Goal: Transaction & Acquisition: Purchase product/service

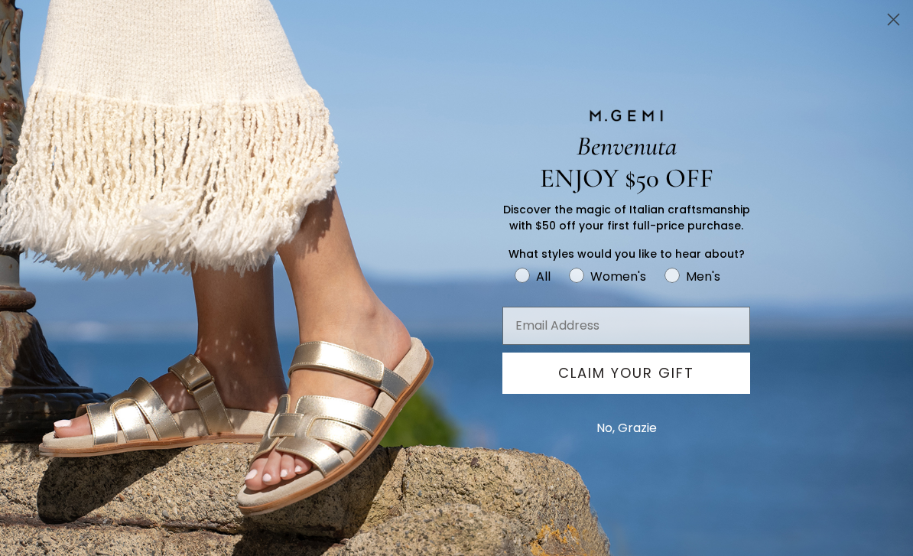
click at [895, 24] on circle "Close dialog" at bounding box center [893, 19] width 25 height 25
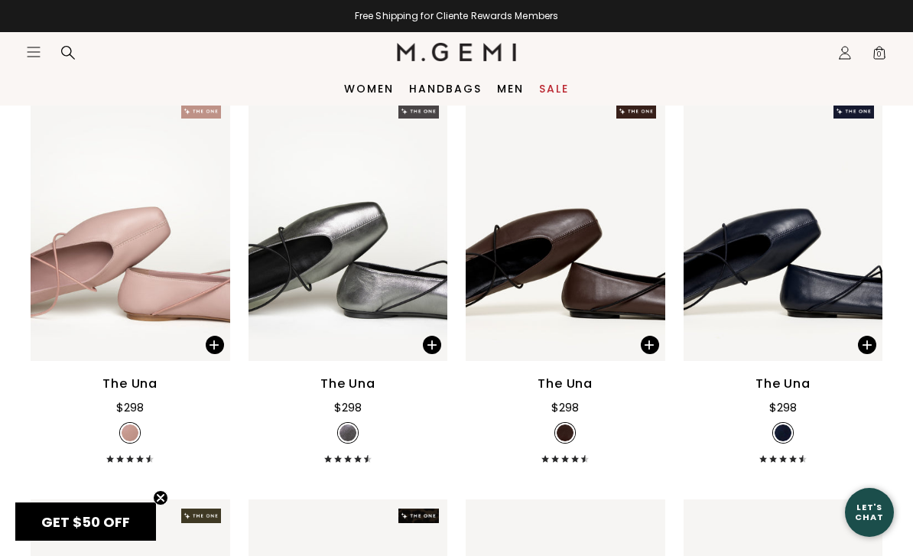
scroll to position [1893, 0]
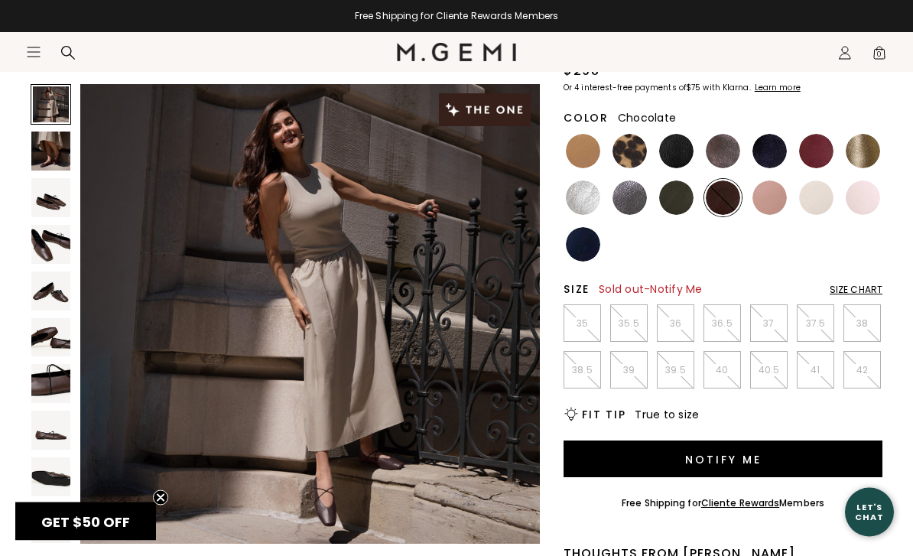
scroll to position [164, 0]
click at [724, 158] on img at bounding box center [723, 151] width 34 height 34
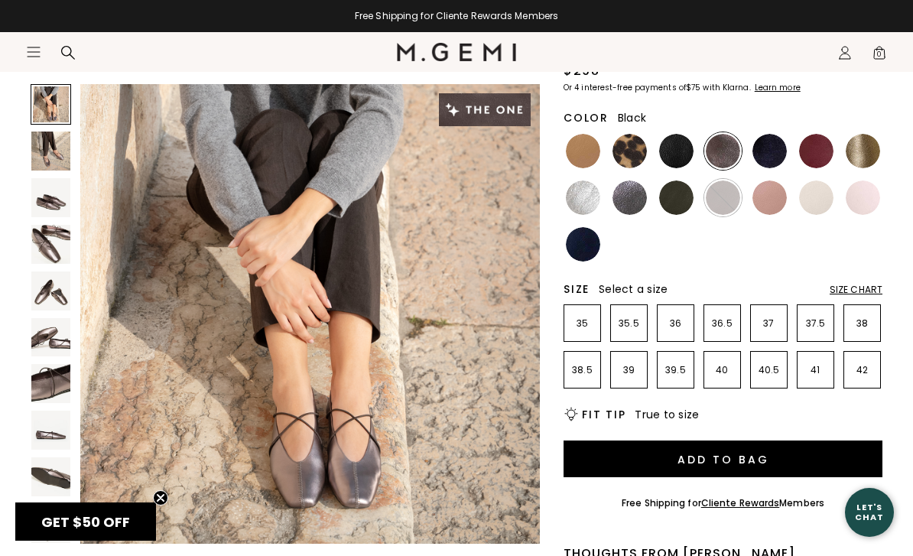
click at [674, 154] on img at bounding box center [676, 151] width 34 height 34
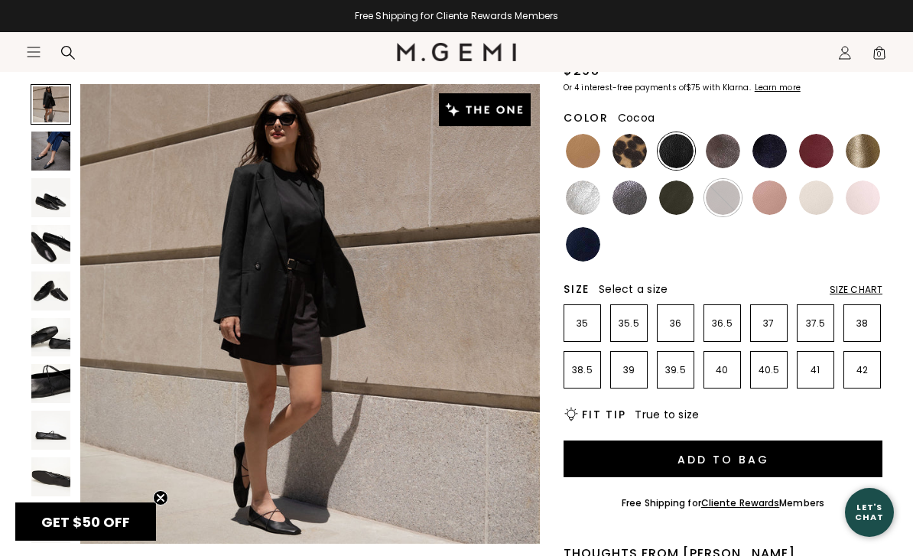
click at [717, 151] on img at bounding box center [723, 151] width 34 height 34
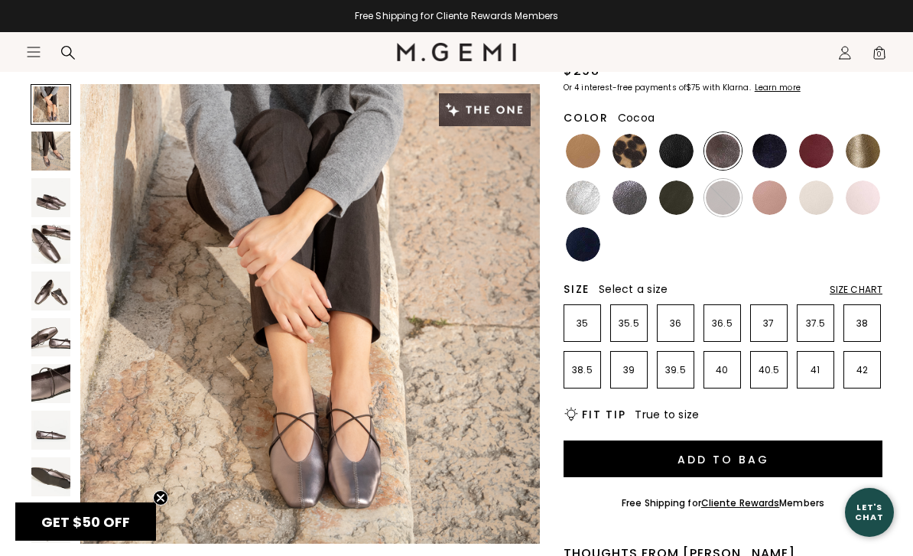
click at [678, 201] on img at bounding box center [676, 197] width 34 height 34
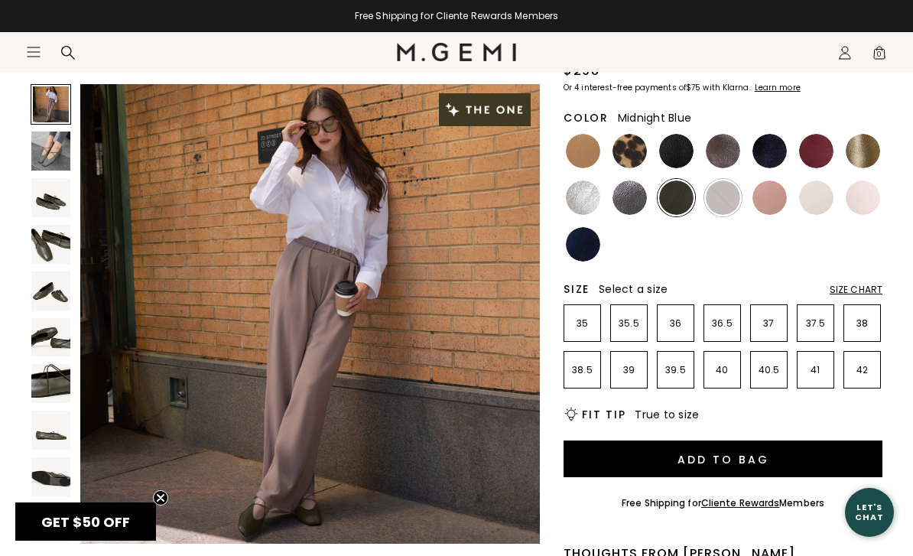
click at [778, 152] on img at bounding box center [770, 151] width 34 height 34
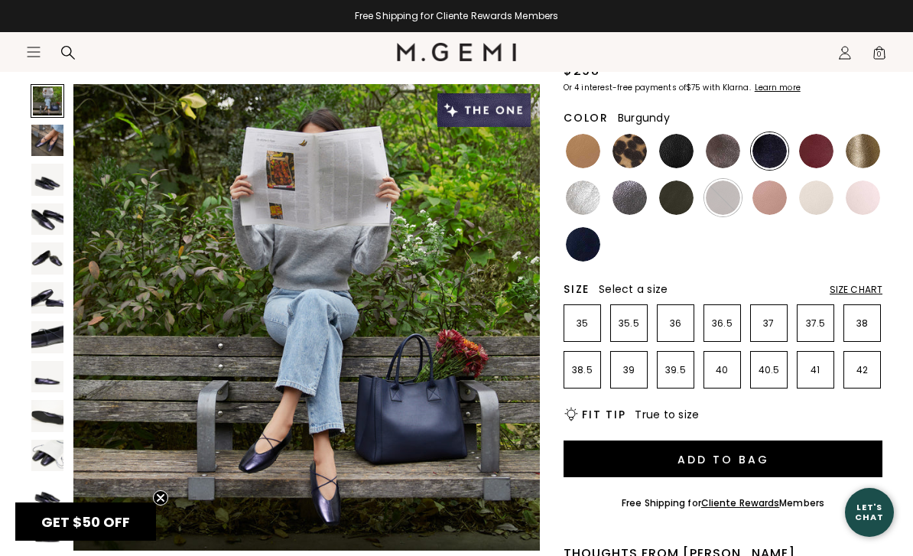
click at [815, 149] on img at bounding box center [816, 151] width 34 height 34
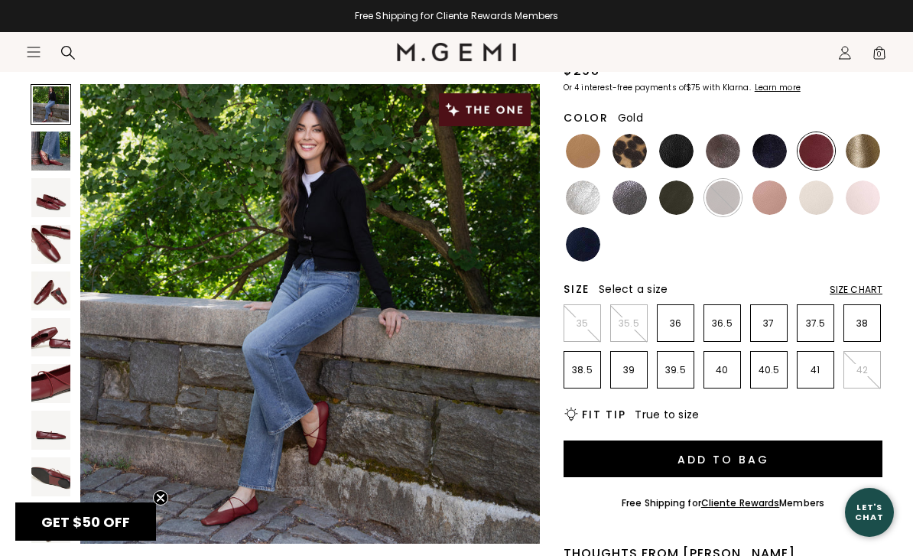
click at [857, 153] on img at bounding box center [863, 151] width 34 height 34
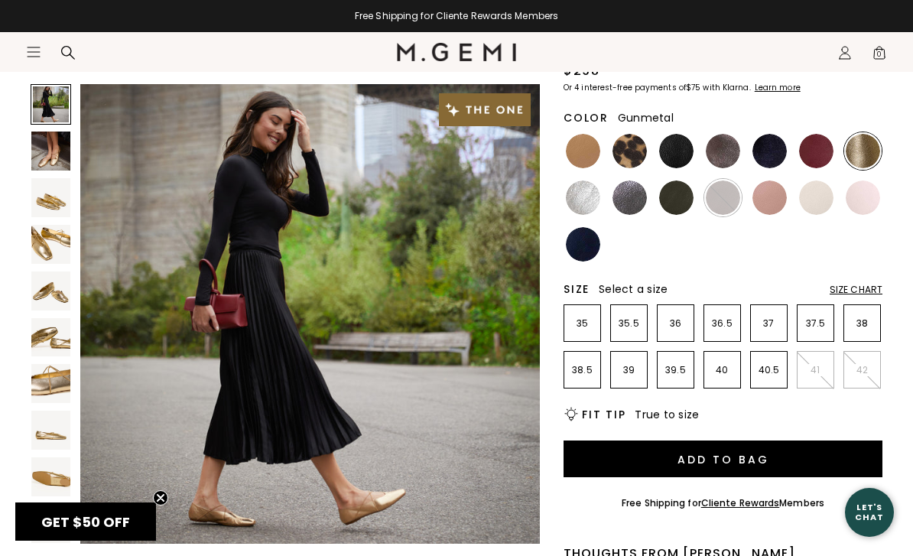
click at [627, 210] on img at bounding box center [630, 197] width 34 height 34
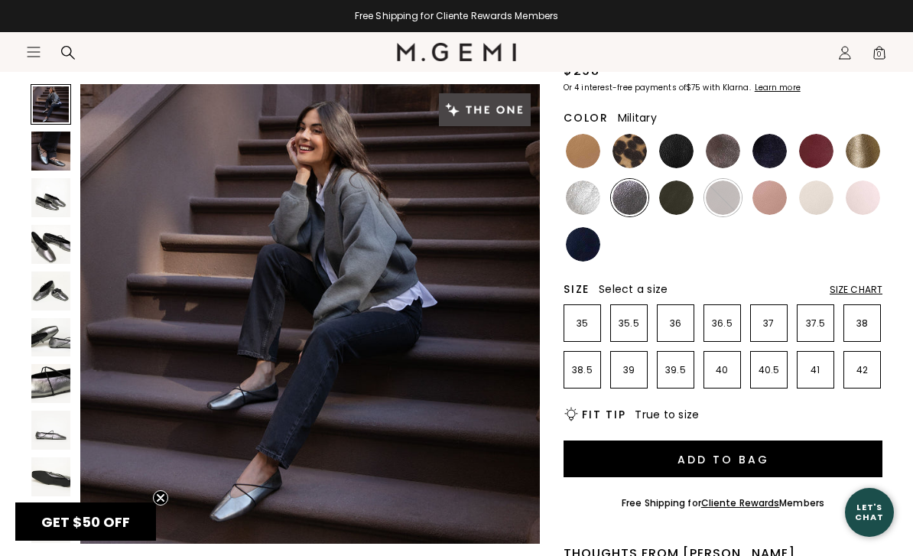
click at [681, 210] on img at bounding box center [676, 197] width 34 height 34
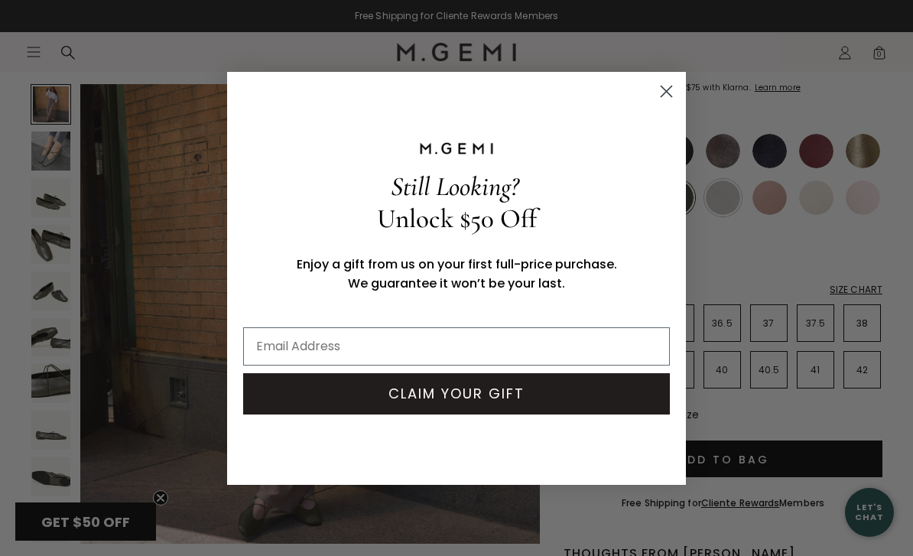
click at [667, 103] on circle "Close dialog" at bounding box center [666, 90] width 25 height 25
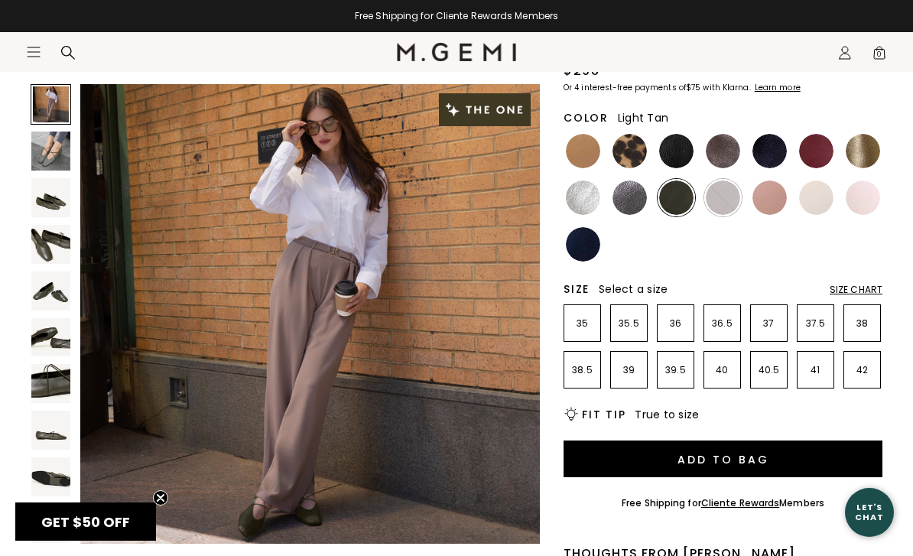
click at [584, 152] on img at bounding box center [583, 151] width 34 height 34
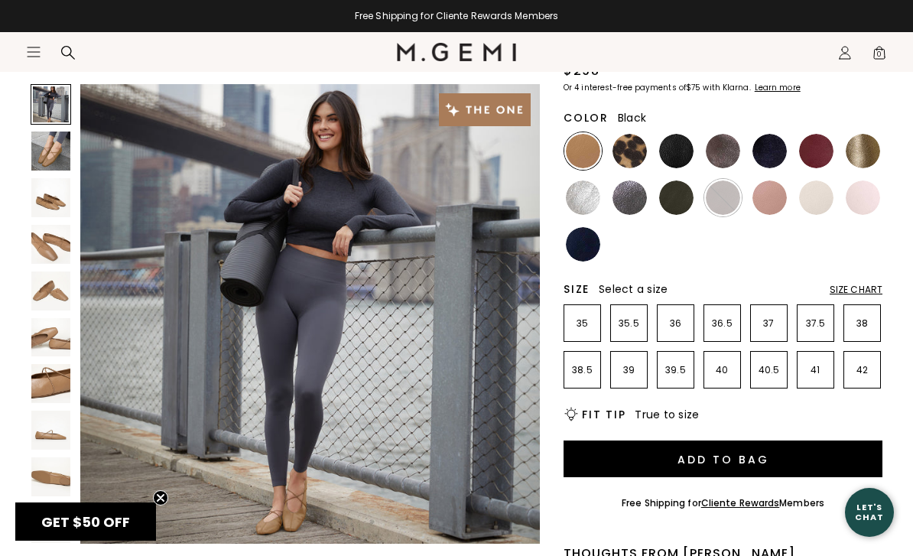
click at [683, 145] on img at bounding box center [676, 151] width 34 height 34
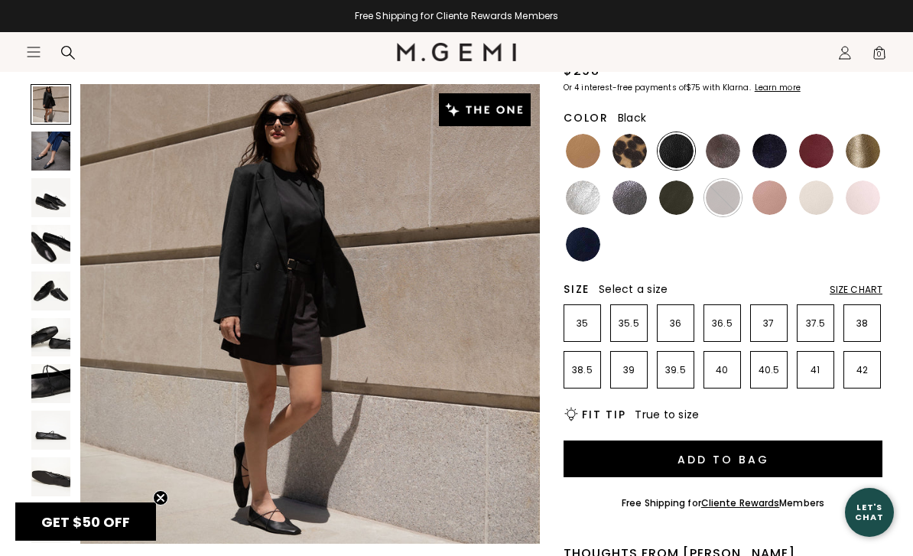
click at [672, 206] on img at bounding box center [676, 197] width 34 height 34
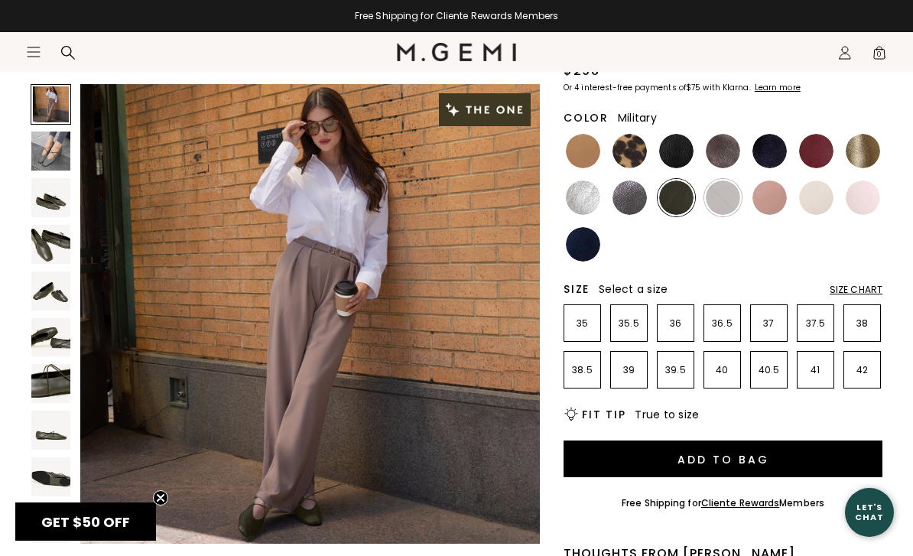
click at [775, 148] on img at bounding box center [770, 151] width 34 height 34
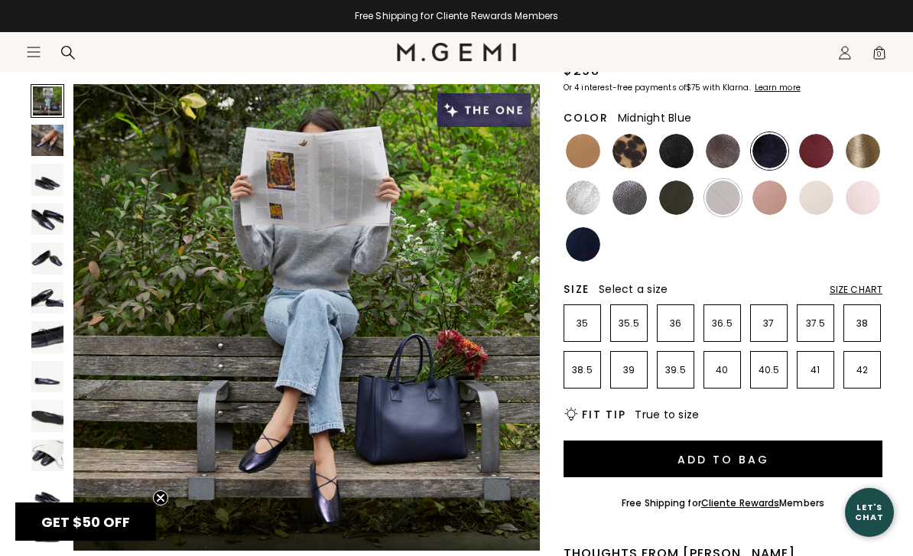
click at [861, 141] on img at bounding box center [863, 151] width 34 height 34
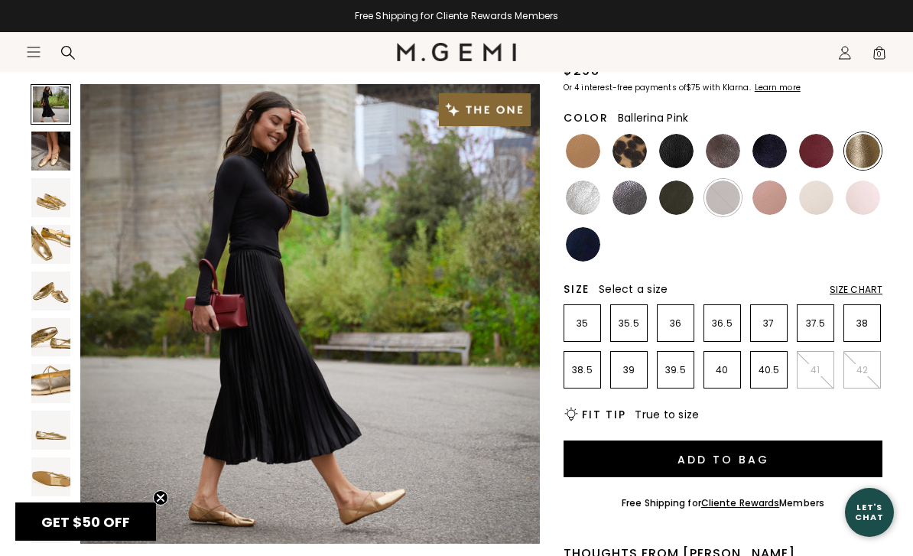
click at [858, 207] on img at bounding box center [863, 197] width 34 height 34
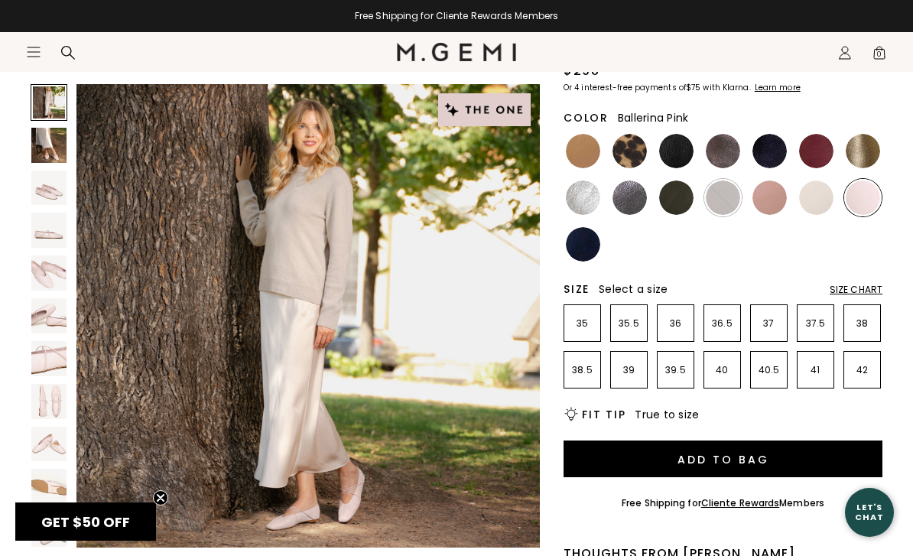
click at [816, 205] on img at bounding box center [816, 197] width 34 height 34
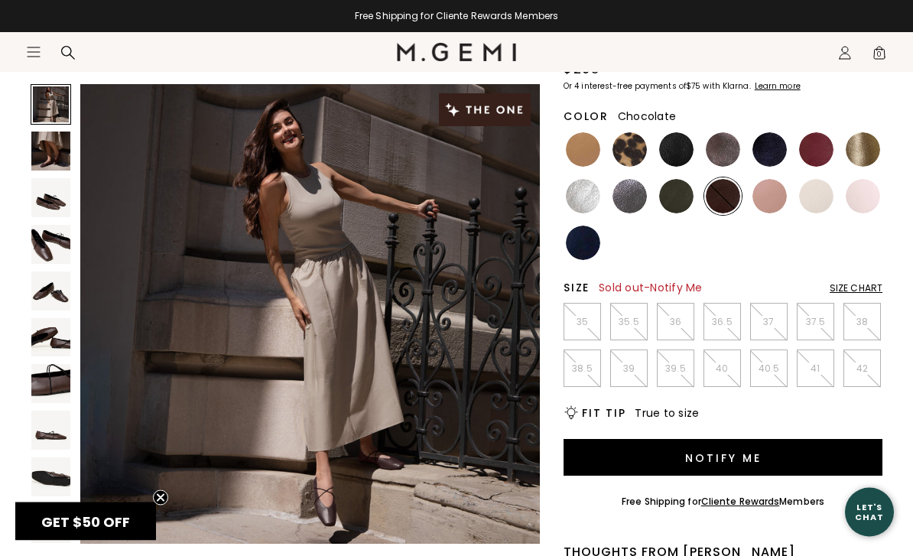
scroll to position [167, 0]
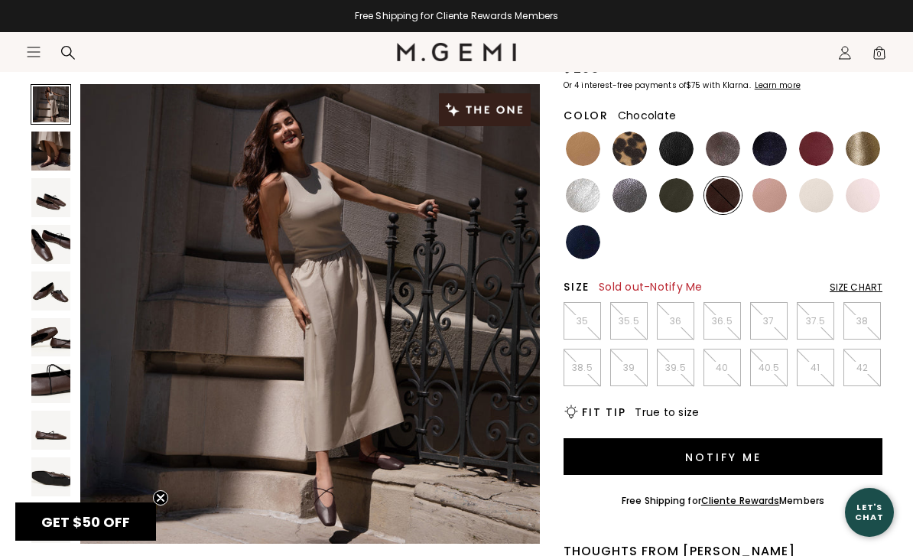
click at [736, 459] on button "Notify Me" at bounding box center [723, 456] width 319 height 37
click at [863, 282] on div "Size Chart" at bounding box center [856, 287] width 53 height 12
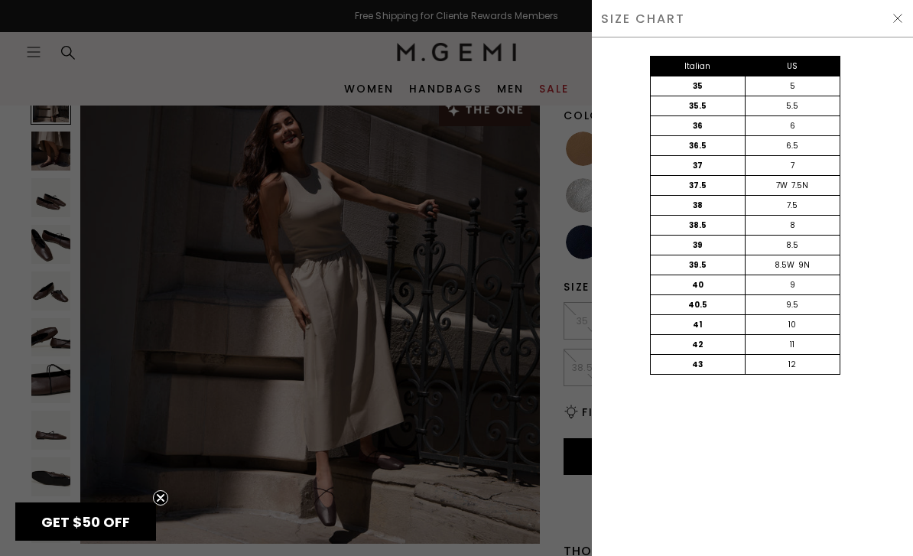
scroll to position [0, 0]
click at [539, 397] on div at bounding box center [456, 278] width 913 height 556
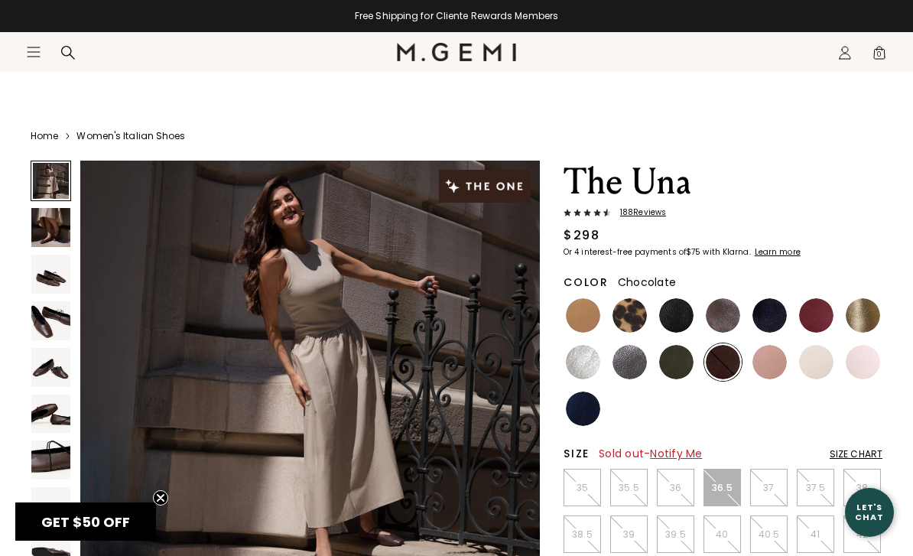
scroll to position [167, 0]
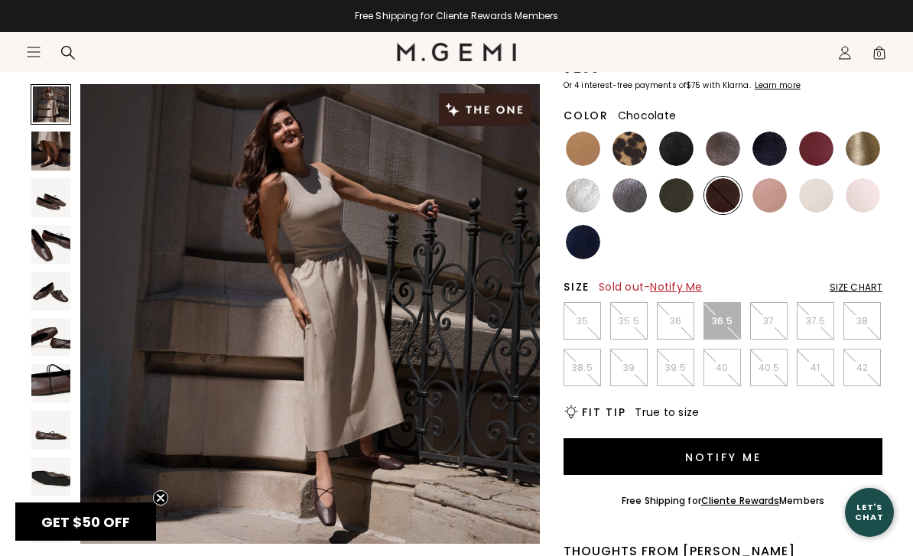
click at [857, 283] on div "Size Chart" at bounding box center [856, 287] width 53 height 12
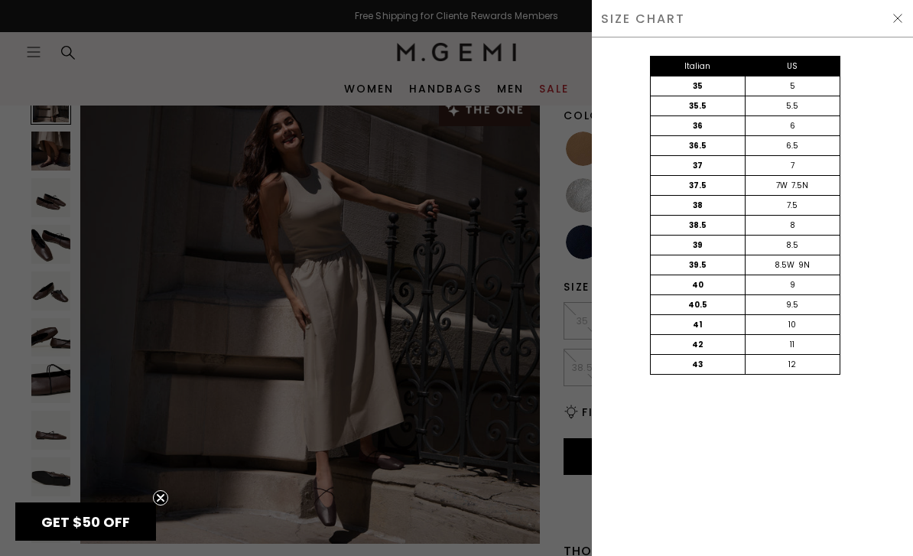
click at [490, 392] on div at bounding box center [456, 278] width 913 height 556
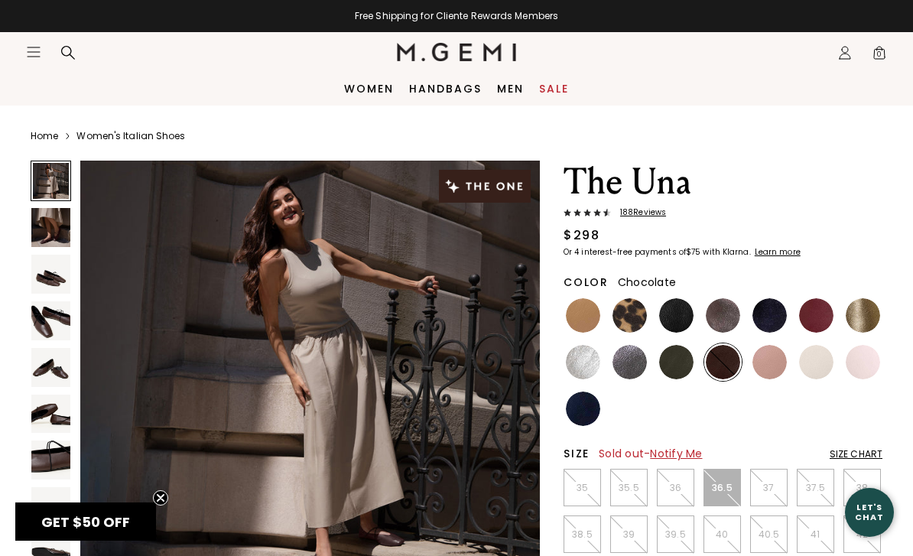
click at [460, 90] on link "Handbags" at bounding box center [445, 89] width 73 height 12
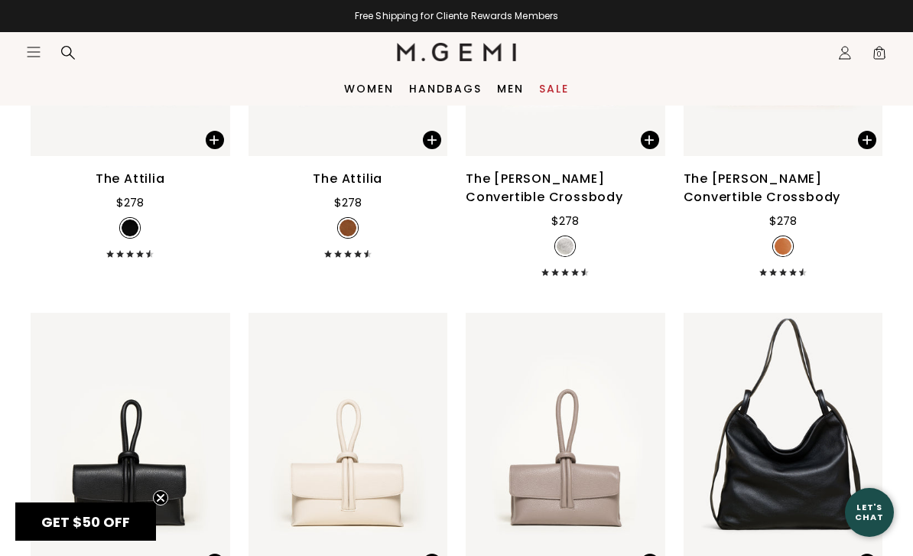
scroll to position [2039, 0]
